Goal: Information Seeking & Learning: Learn about a topic

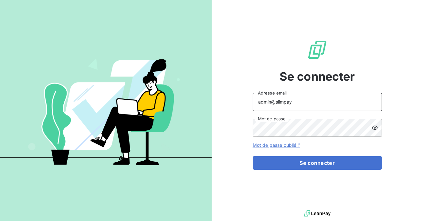
click at [294, 104] on input "admin@slimpay" at bounding box center [316, 102] width 129 height 18
click at [252, 156] on button "Se connecter" at bounding box center [316, 163] width 129 height 14
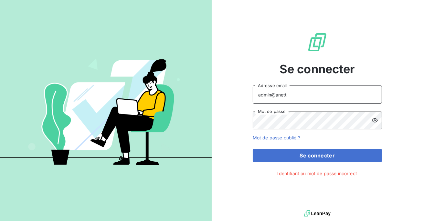
type input "admin@anett"
click at [252, 149] on button "Se connecter" at bounding box center [316, 156] width 129 height 14
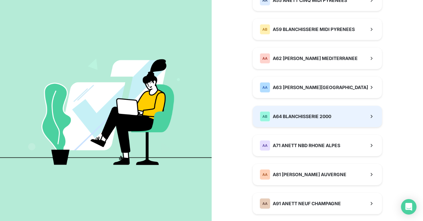
scroll to position [380, 0]
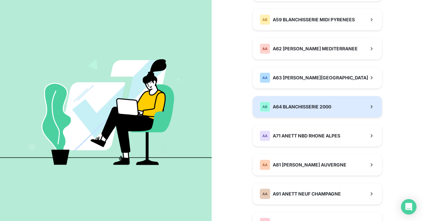
click at [286, 104] on span "A64 BLANCHISSERIE 2000" at bounding box center [301, 107] width 58 height 6
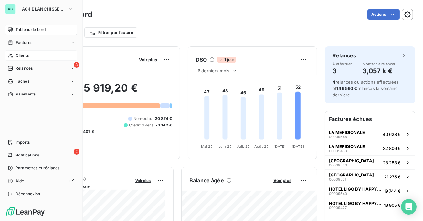
click at [19, 58] on span "Clients" at bounding box center [22, 56] width 13 height 6
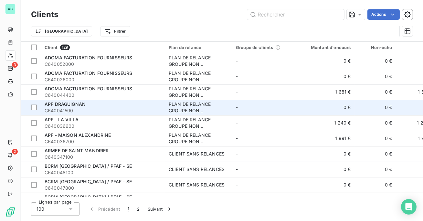
click at [105, 113] on span "C640041500" at bounding box center [103, 111] width 116 height 6
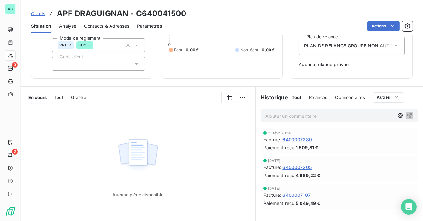
scroll to position [32, 0]
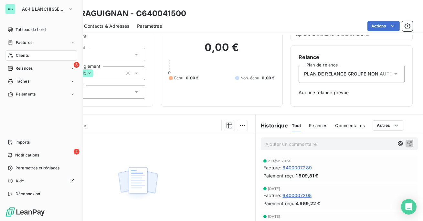
click at [10, 53] on icon at bounding box center [10, 55] width 5 height 5
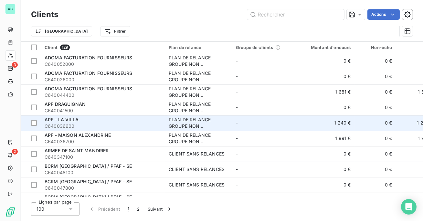
click at [121, 116] on td "APF - LA VILLA C640036600" at bounding box center [103, 122] width 124 height 15
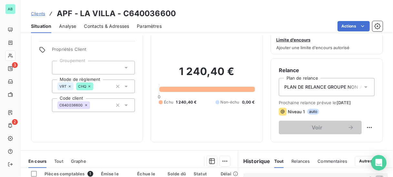
scroll to position [19, 0]
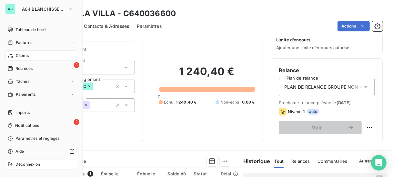
click at [10, 163] on icon at bounding box center [10, 163] width 5 height 5
